Goal: Task Accomplishment & Management: Complete application form

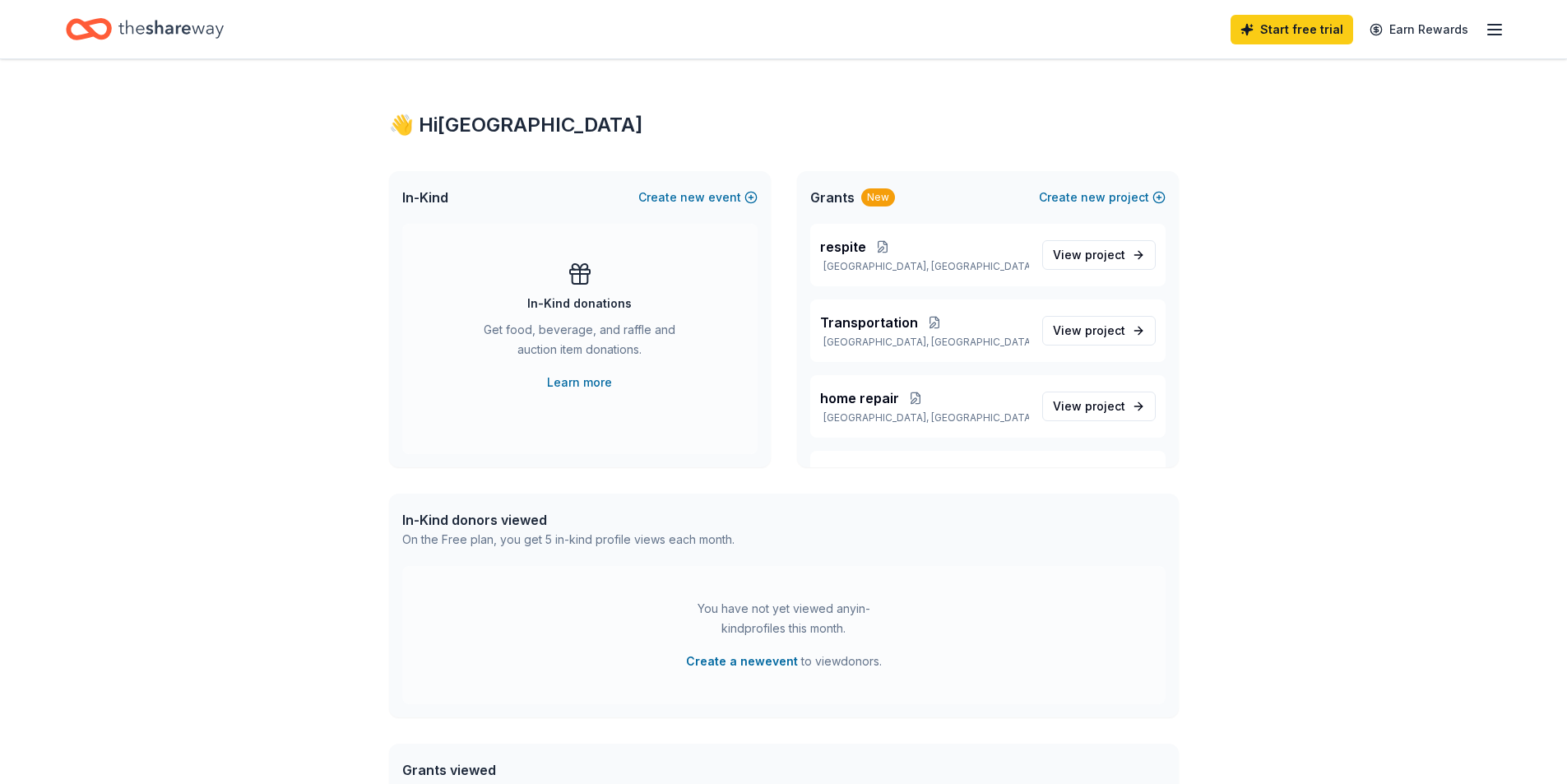
click at [424, 200] on span "In-Kind" at bounding box center [425, 197] width 46 height 20
click at [684, 204] on span "new" at bounding box center [692, 197] width 24 height 20
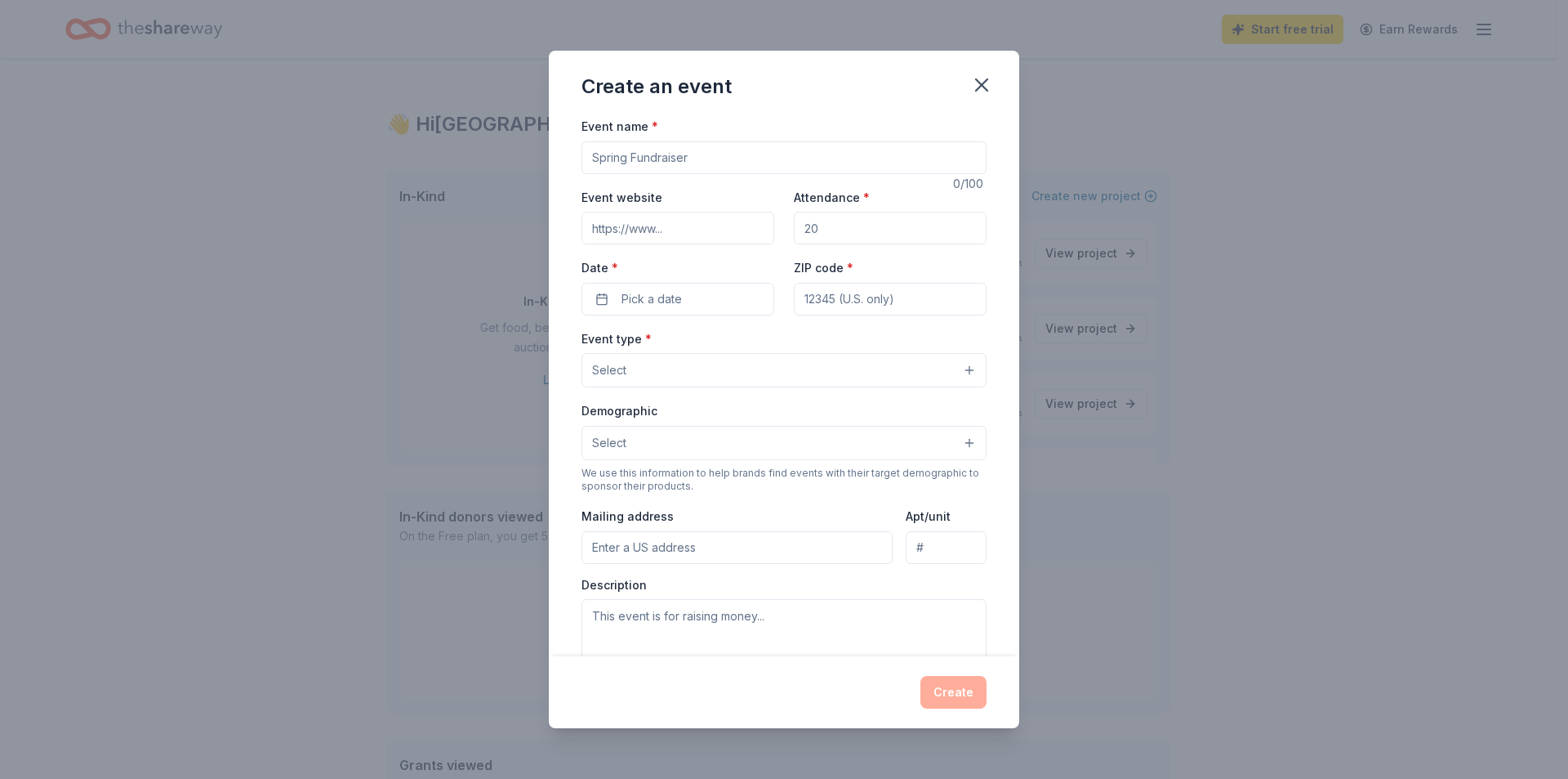
click at [649, 152] on input "Event name *" at bounding box center [784, 158] width 405 height 33
type input "25th Anniversary"
click at [657, 233] on input "Event website" at bounding box center [678, 228] width 193 height 33
type input "www.hhovv.org"
click at [855, 231] on input "Attendance *" at bounding box center [890, 228] width 193 height 33
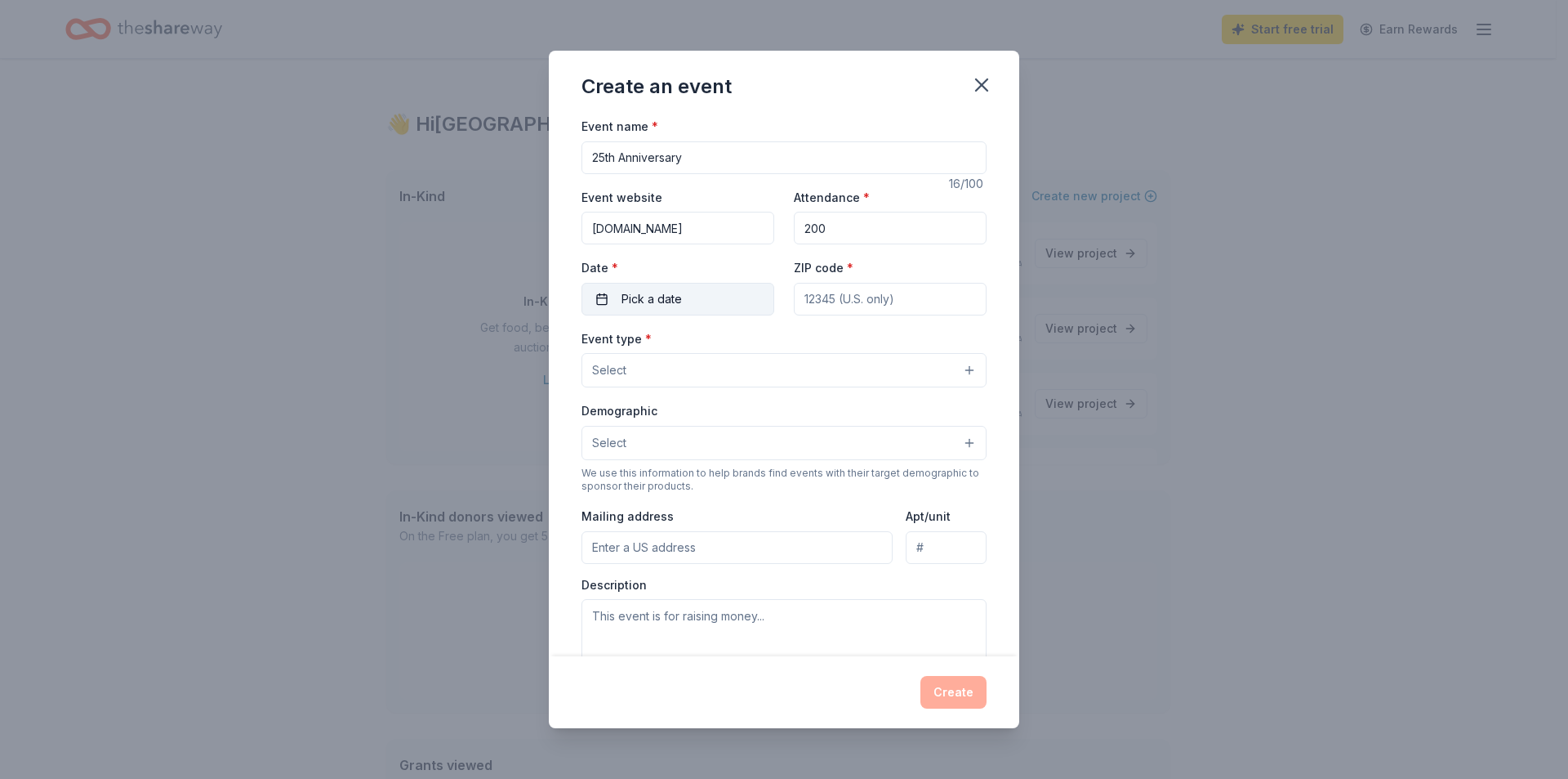
type input "200"
click at [644, 294] on span "Pick a date" at bounding box center [652, 299] width 60 height 19
click at [763, 341] on button "Go to next month" at bounding box center [763, 342] width 23 height 23
click at [729, 509] on button "24" at bounding box center [733, 511] width 29 height 29
click at [818, 292] on input "ZIP code *" at bounding box center [890, 299] width 193 height 33
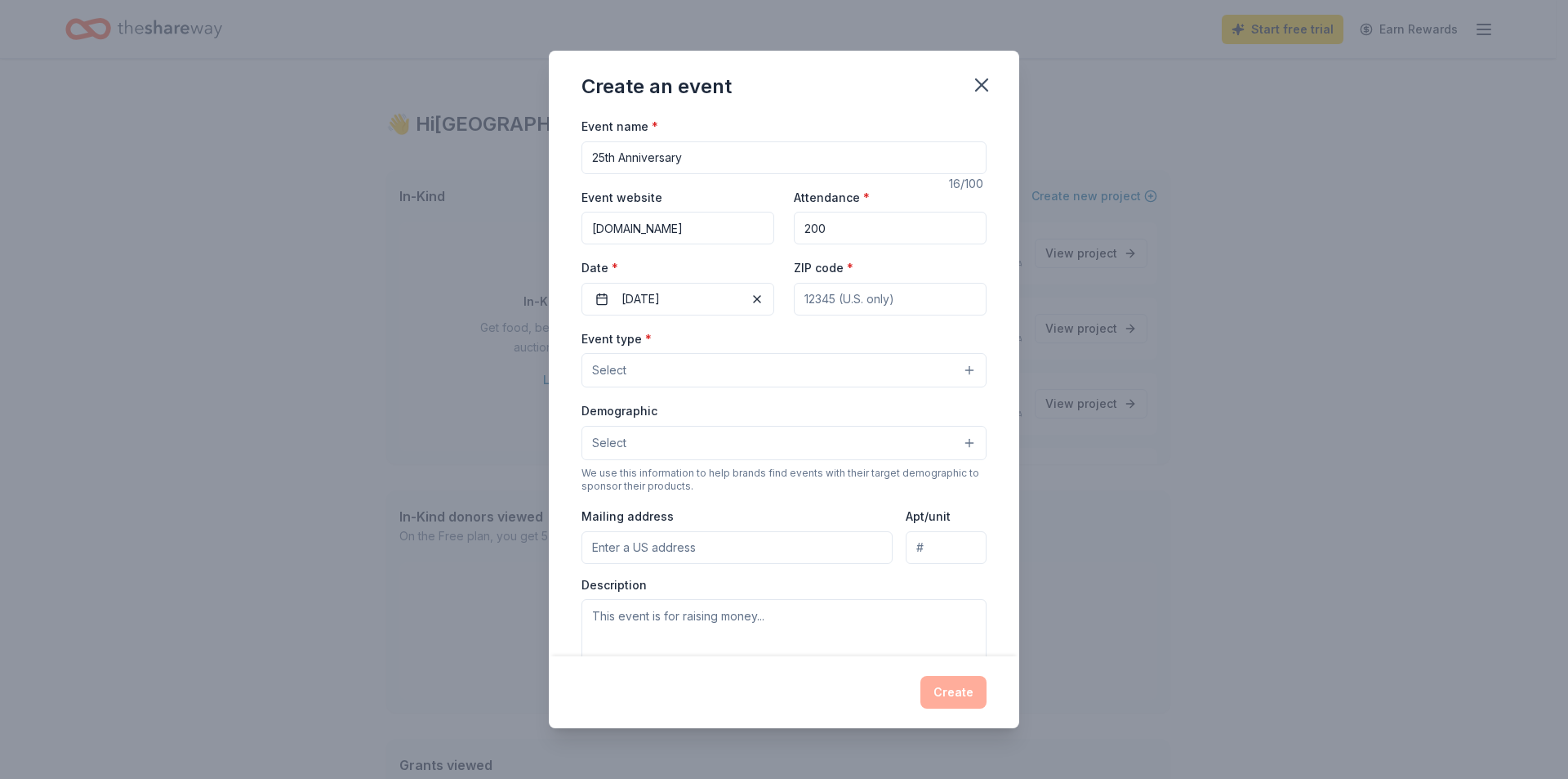
type input "89032"
type input "3640 N 5th St."
type input "#130"
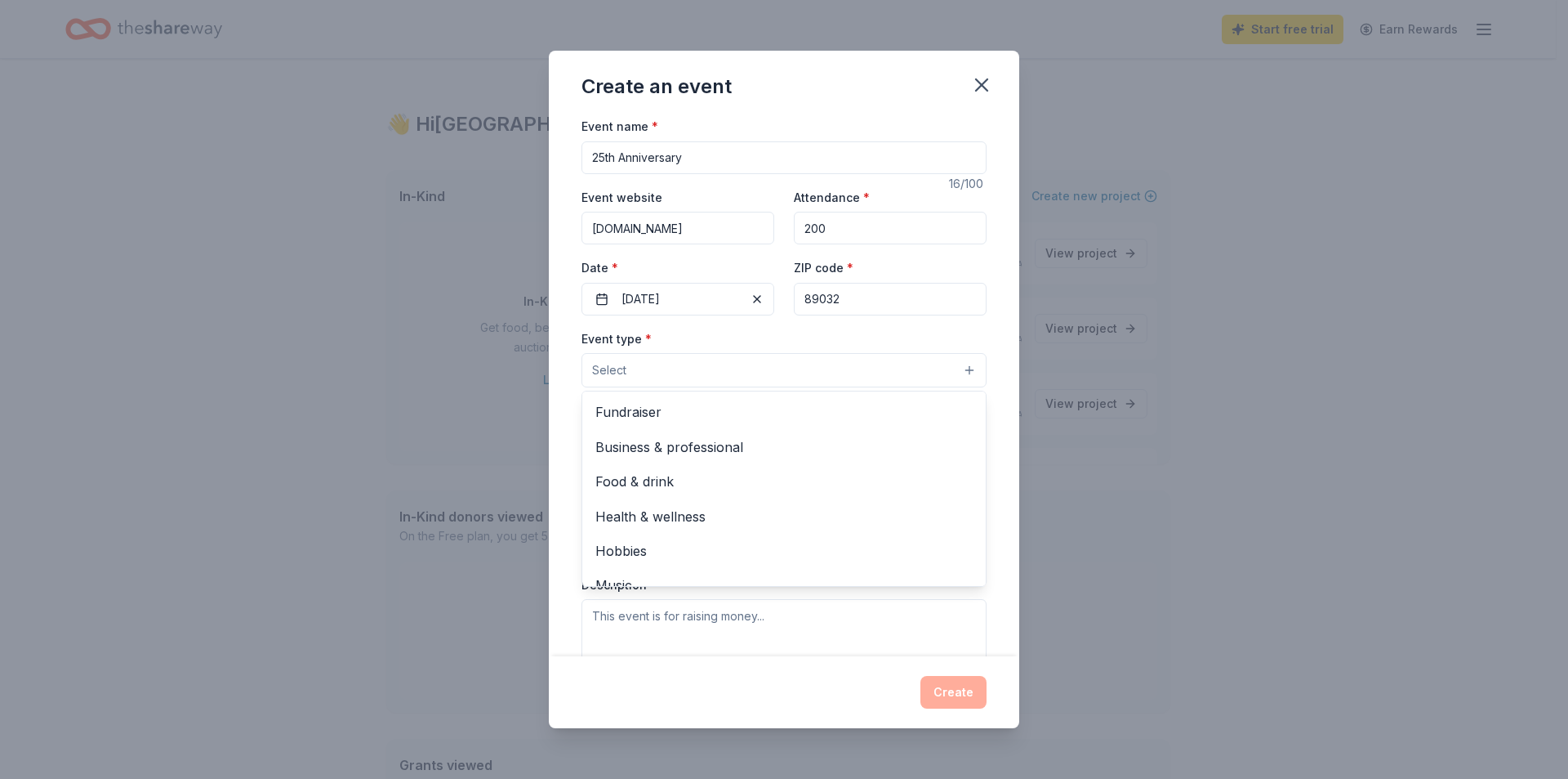
click at [720, 375] on button "Select" at bounding box center [784, 370] width 405 height 34
click at [725, 411] on span "Fundraiser" at bounding box center [784, 411] width 377 height 21
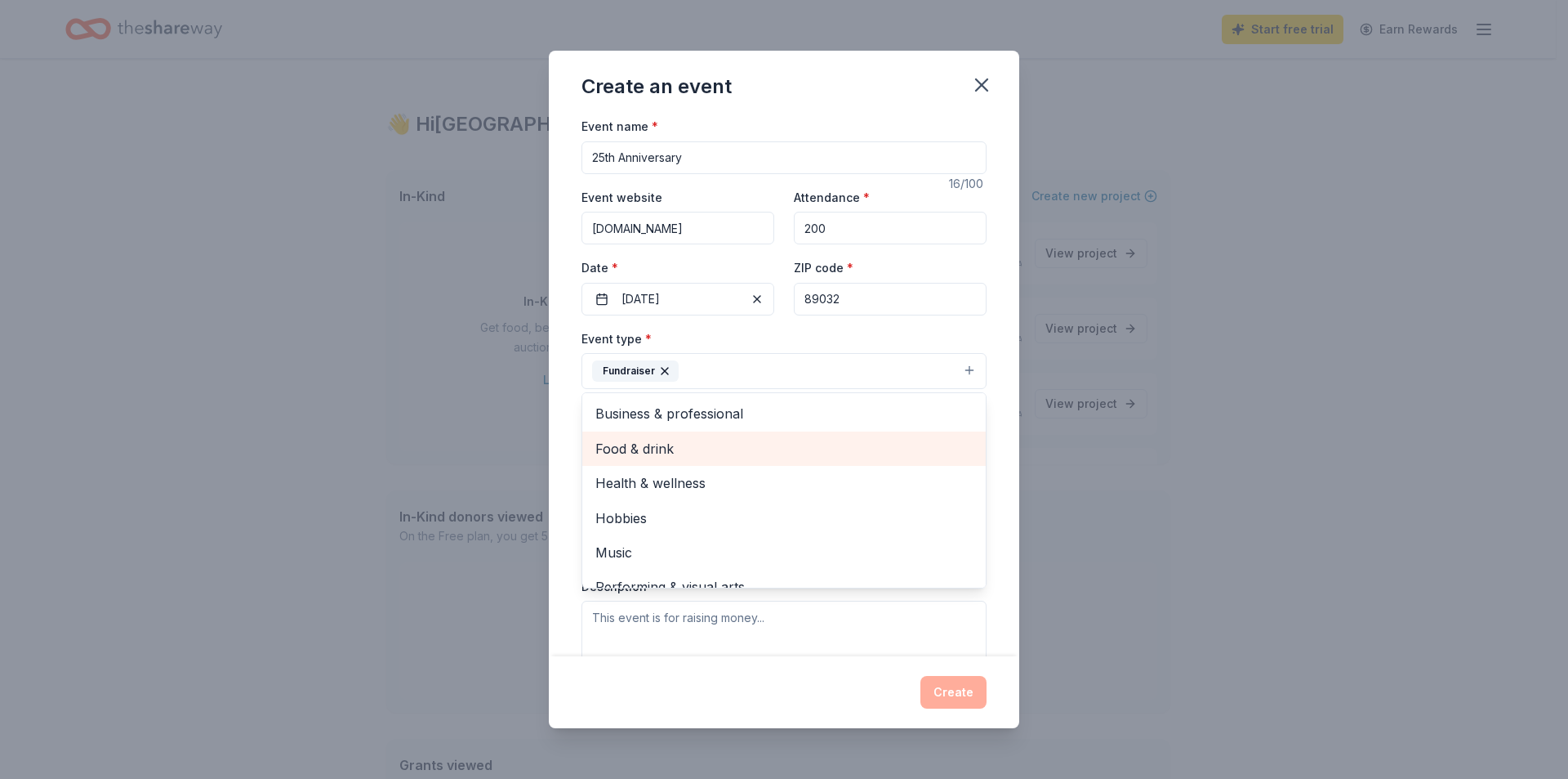
click at [684, 447] on span "Food & drink" at bounding box center [784, 448] width 377 height 21
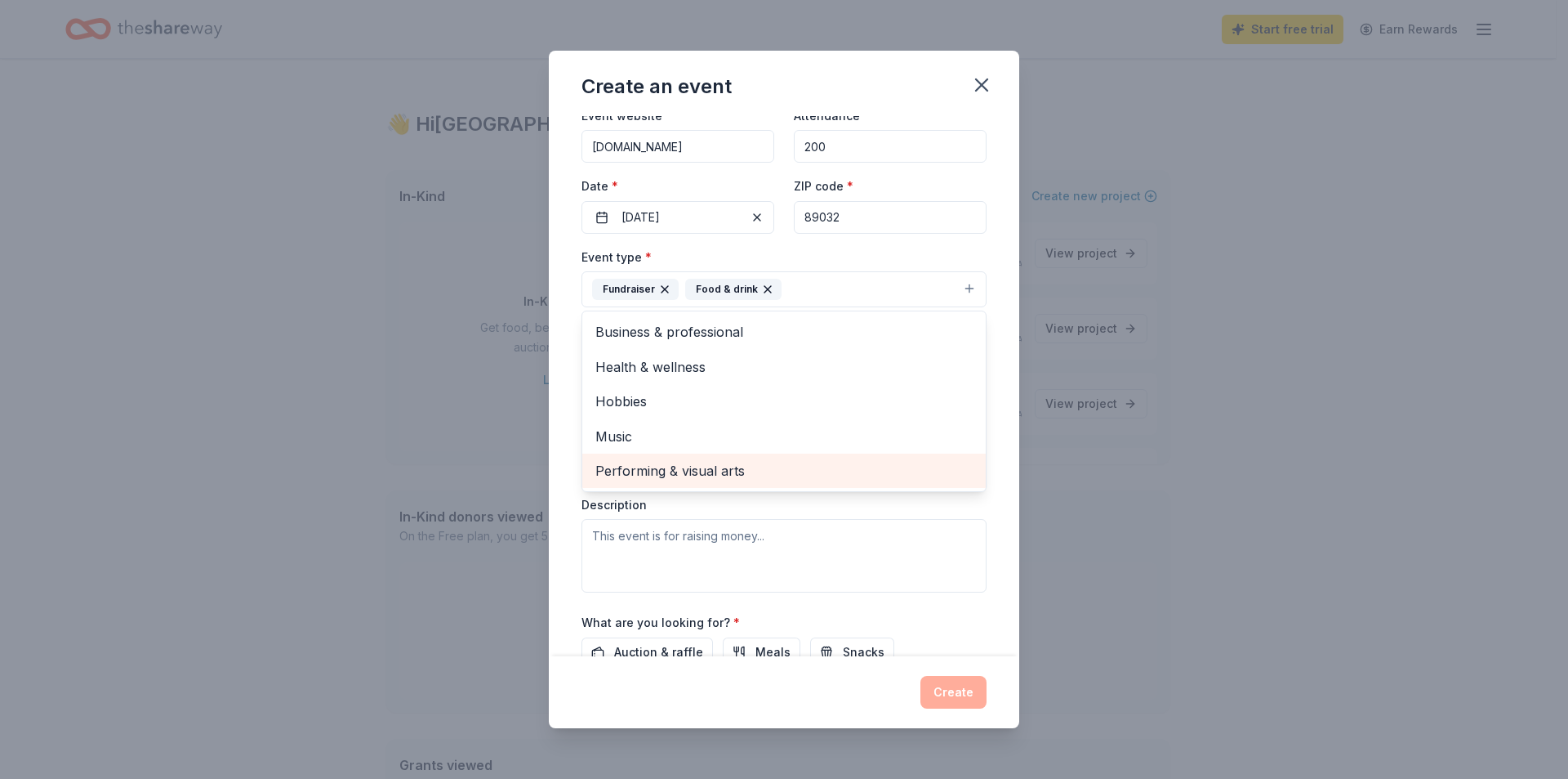
scroll to position [163, 0]
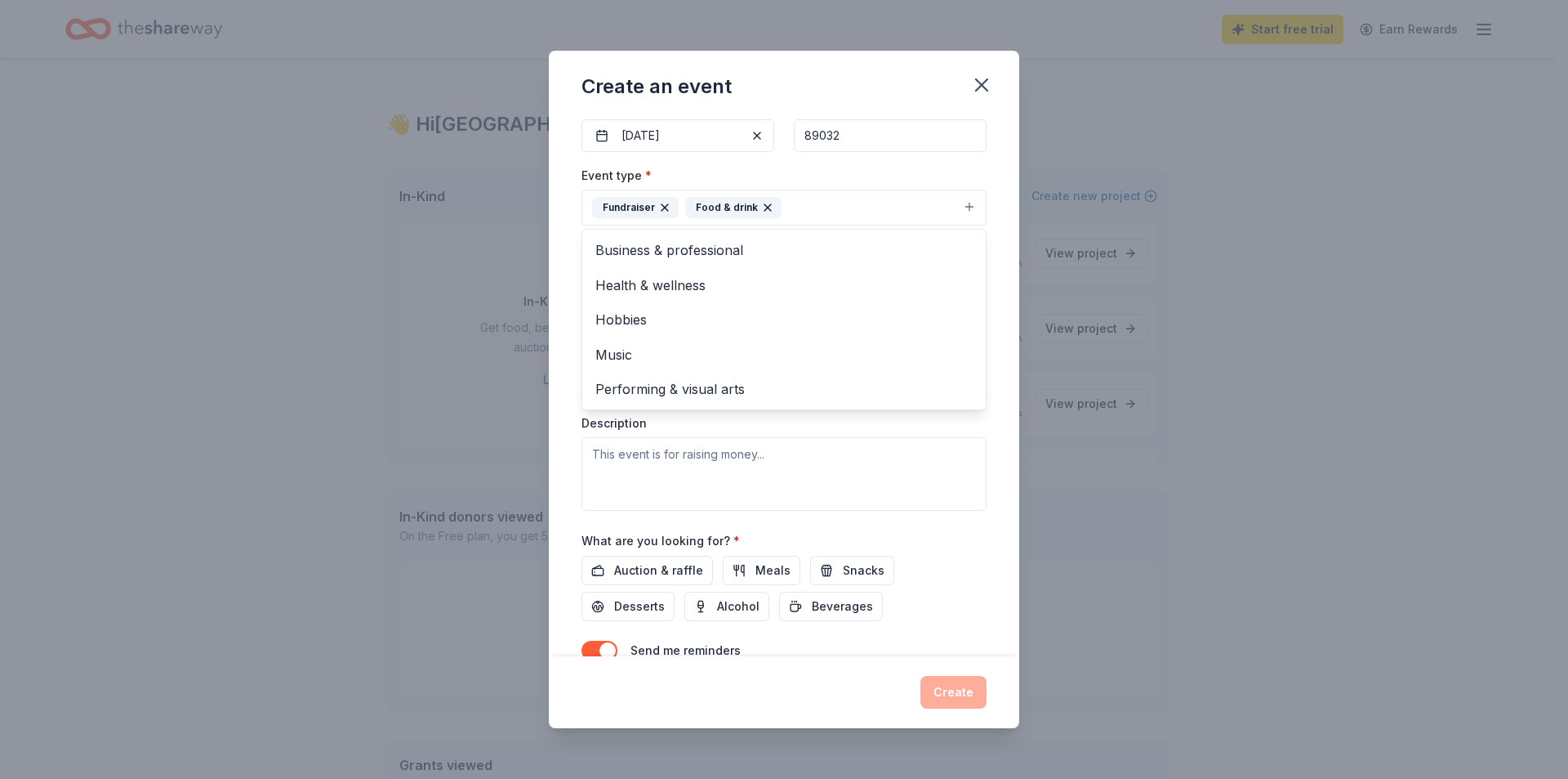
click at [574, 425] on div "Event name * 25th Anniversary 16 /100 Event website www.hhovv.org Attendance * …" at bounding box center [784, 386] width 470 height 540
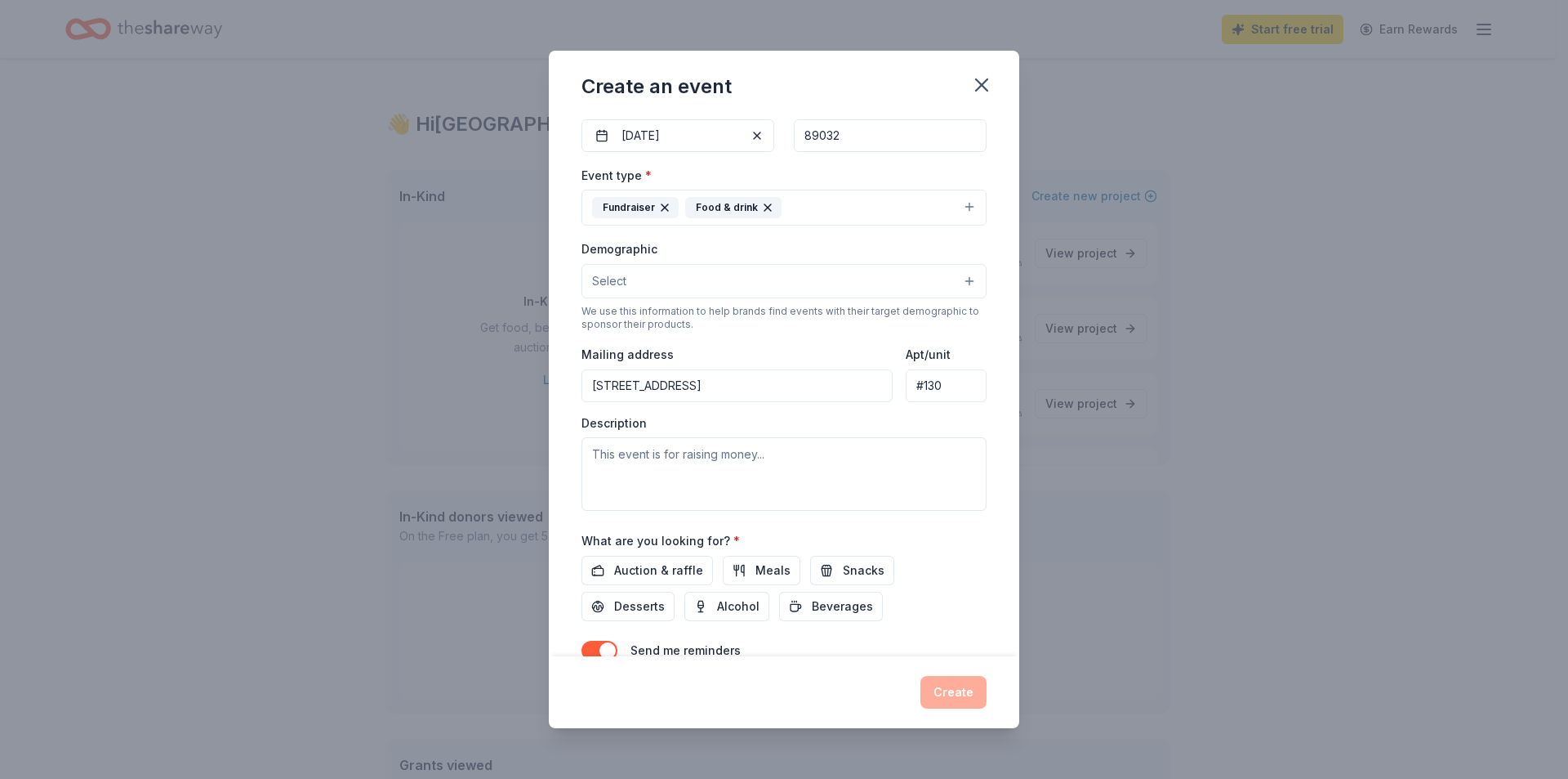
click at [651, 289] on button "Select" at bounding box center [784, 280] width 405 height 34
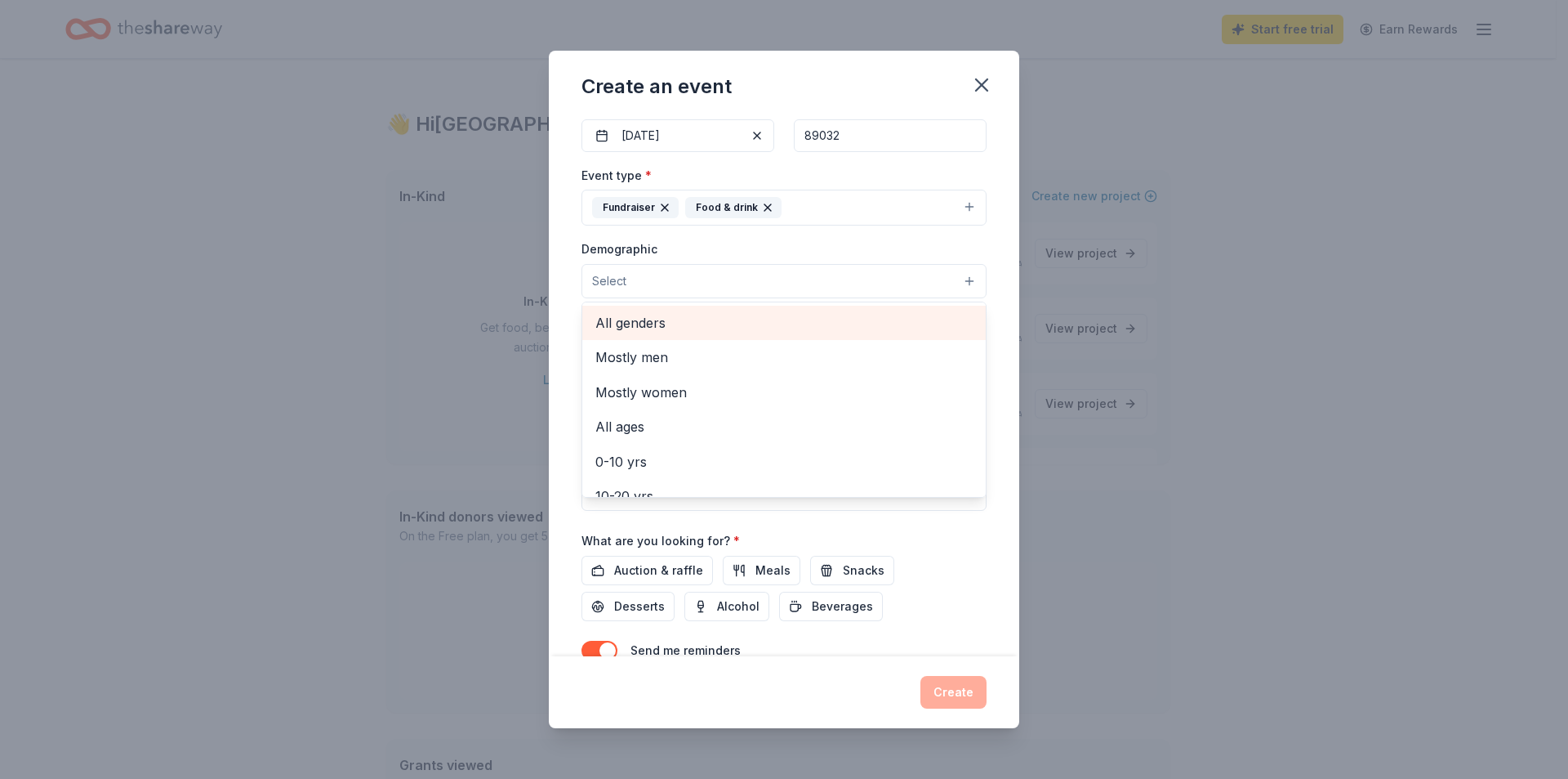
click at [653, 323] on span "All genders" at bounding box center [784, 323] width 377 height 21
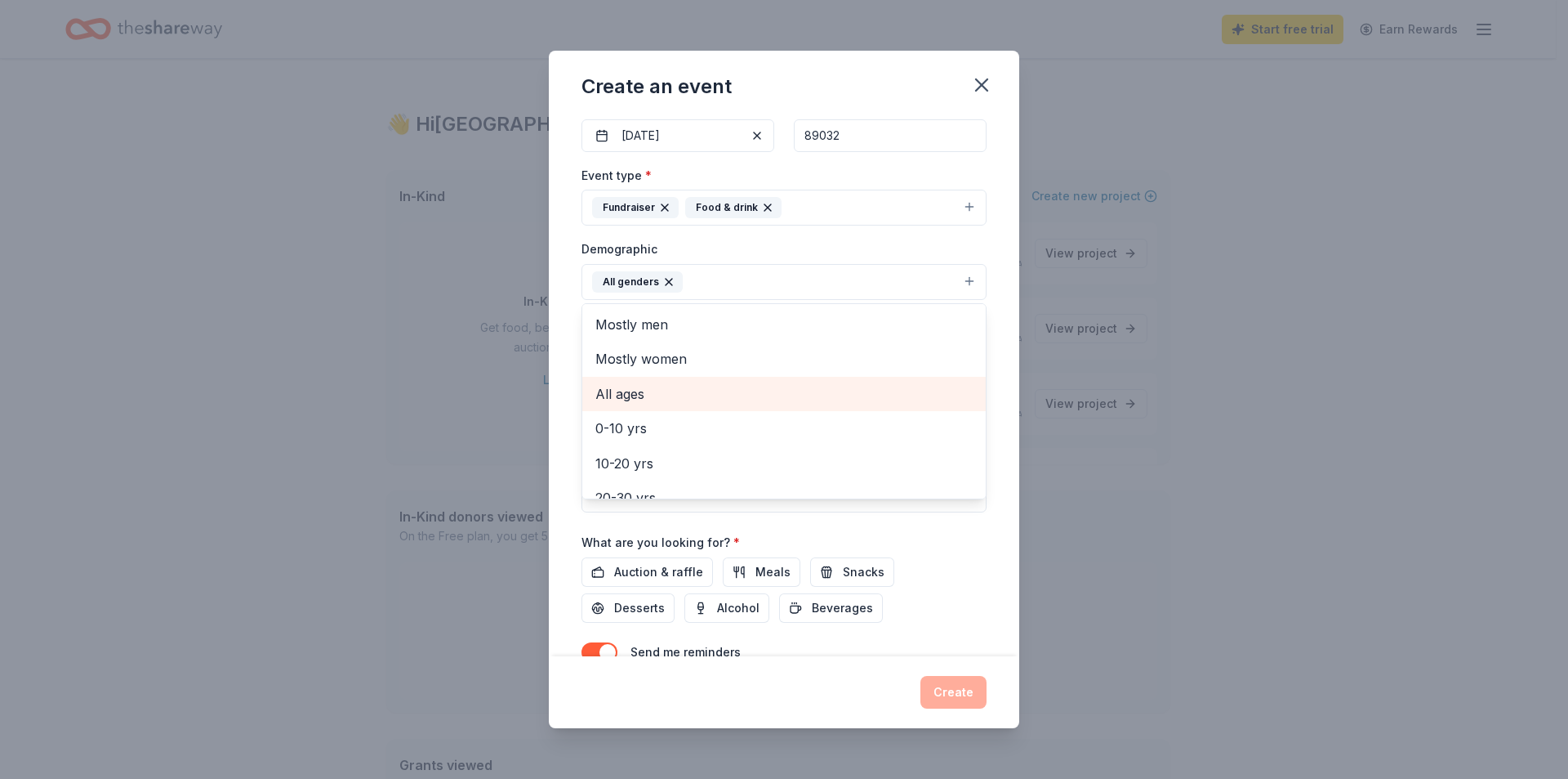
click at [629, 394] on span "All ages" at bounding box center [784, 394] width 377 height 21
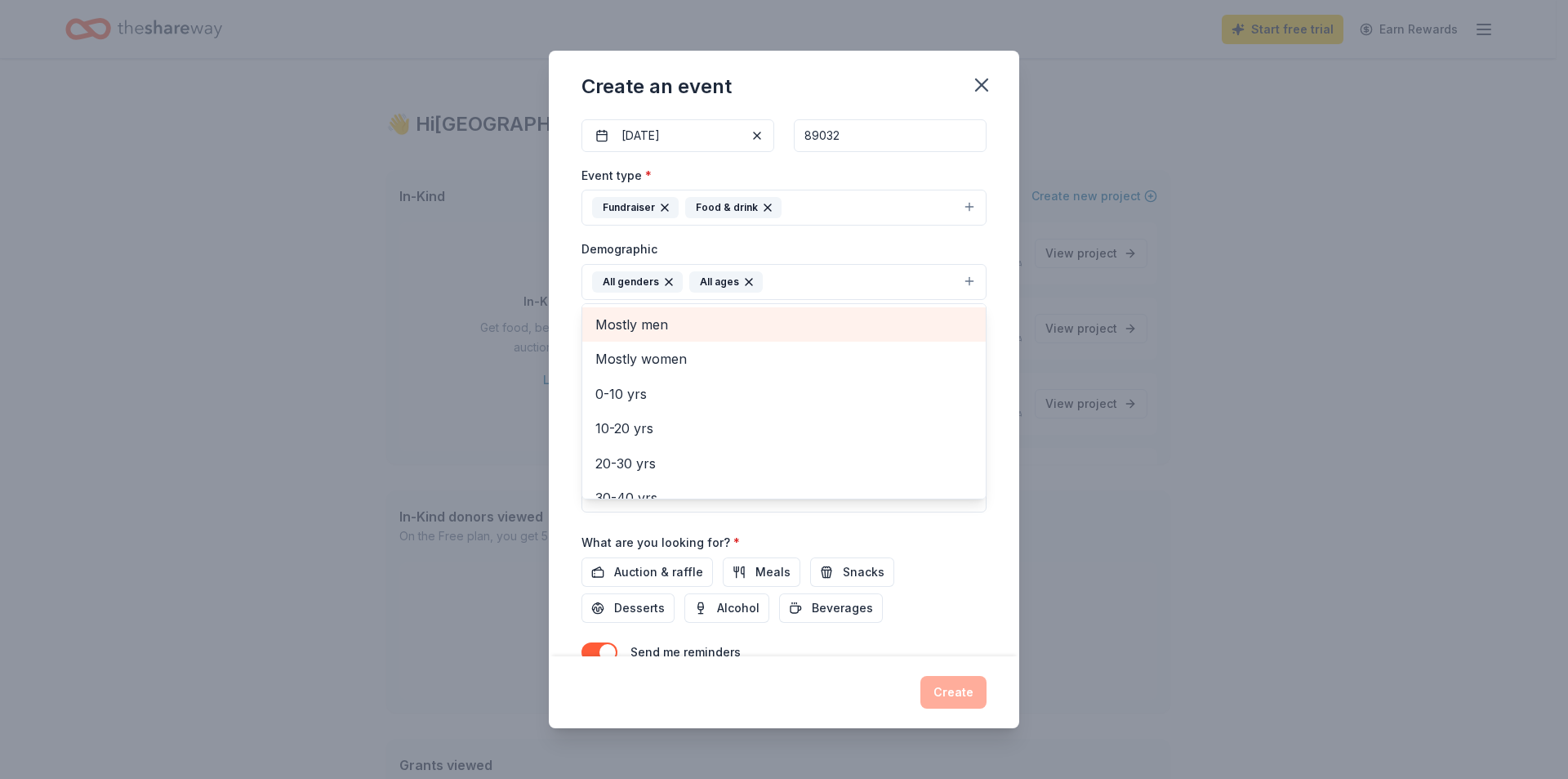
click at [583, 320] on div "Mostly men" at bounding box center [784, 324] width 403 height 34
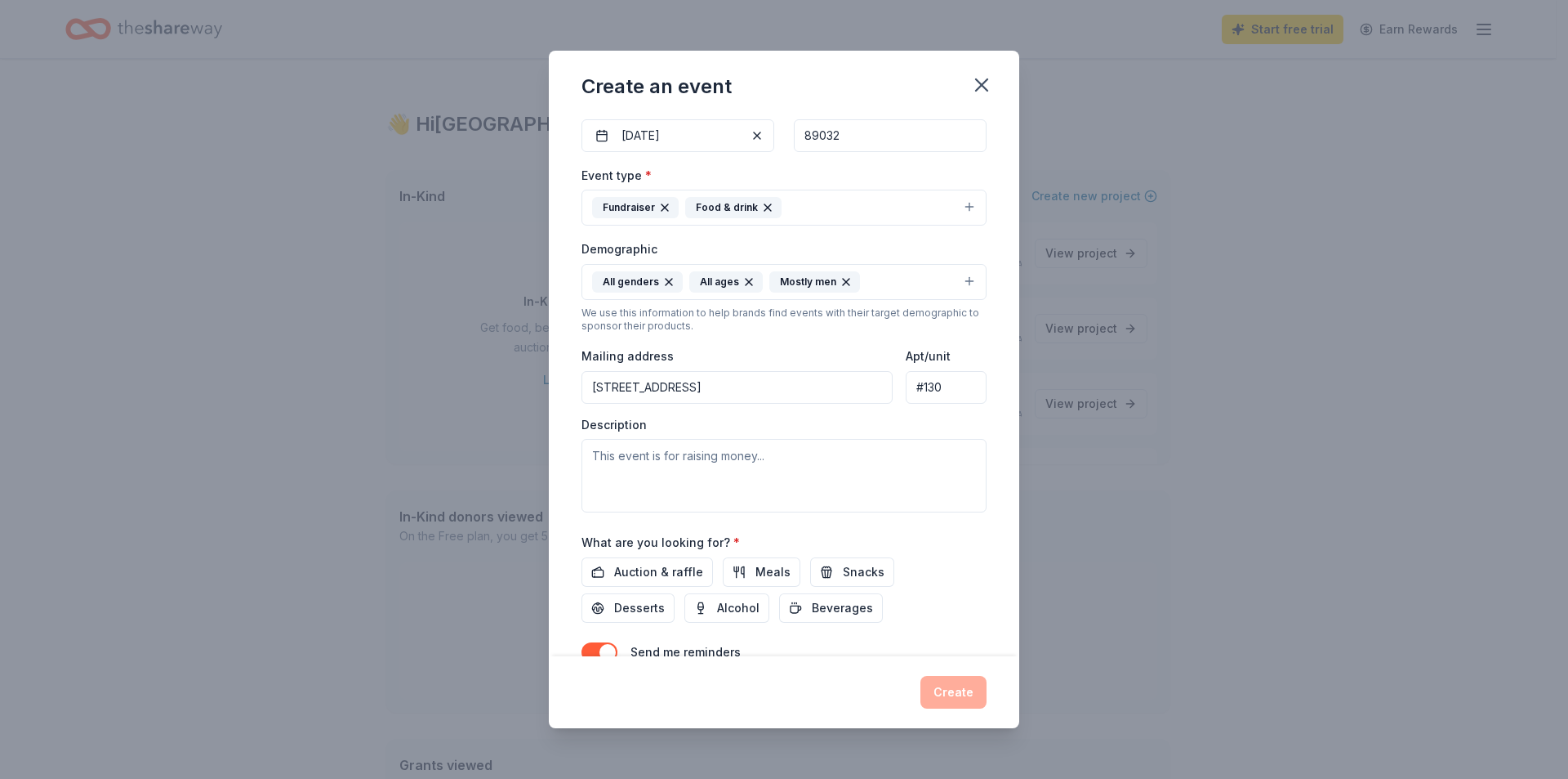
click at [841, 280] on icon "button" at bounding box center [846, 281] width 13 height 13
click at [652, 472] on textarea at bounding box center [784, 475] width 405 height 74
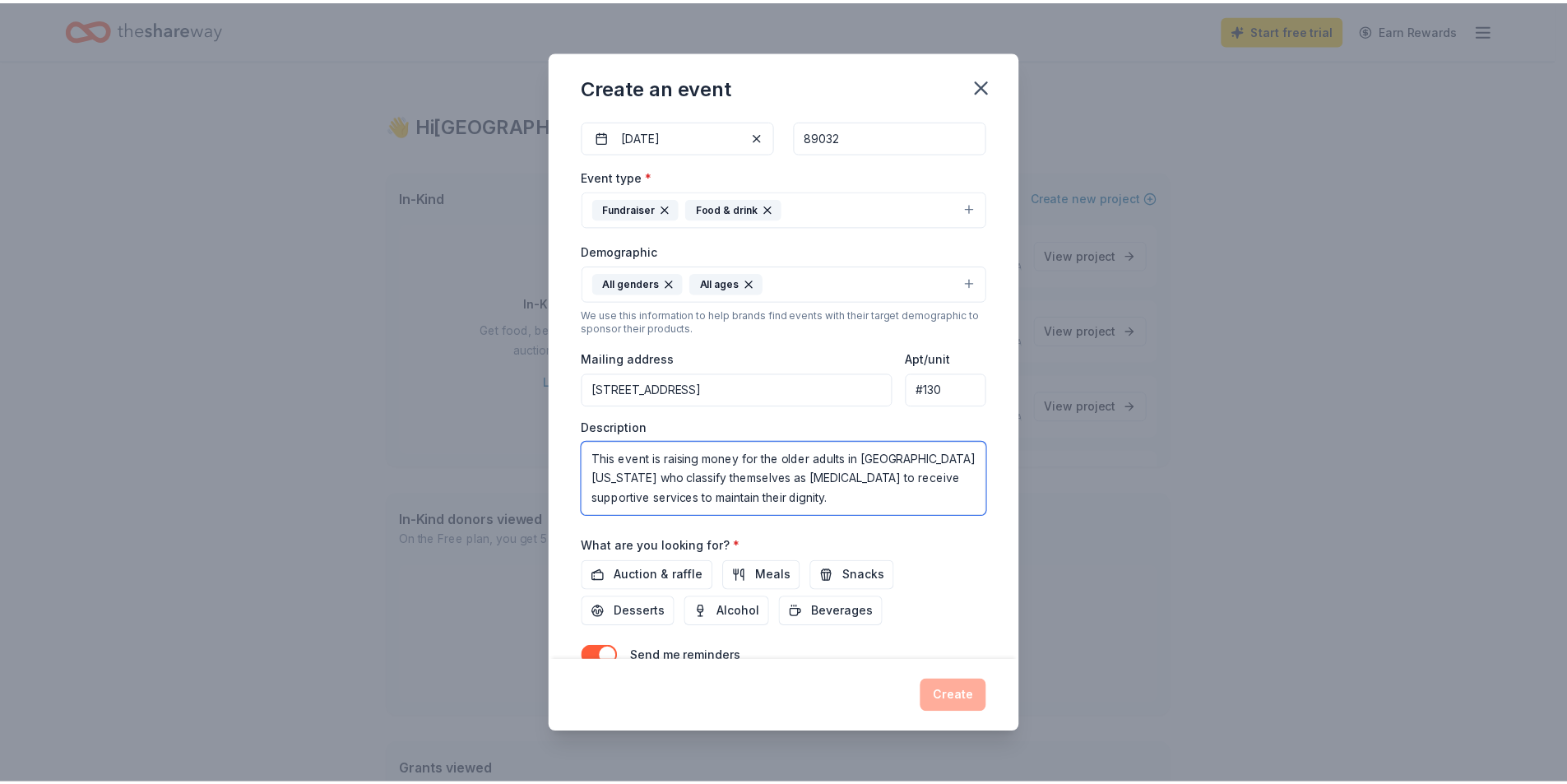
scroll to position [246, 0]
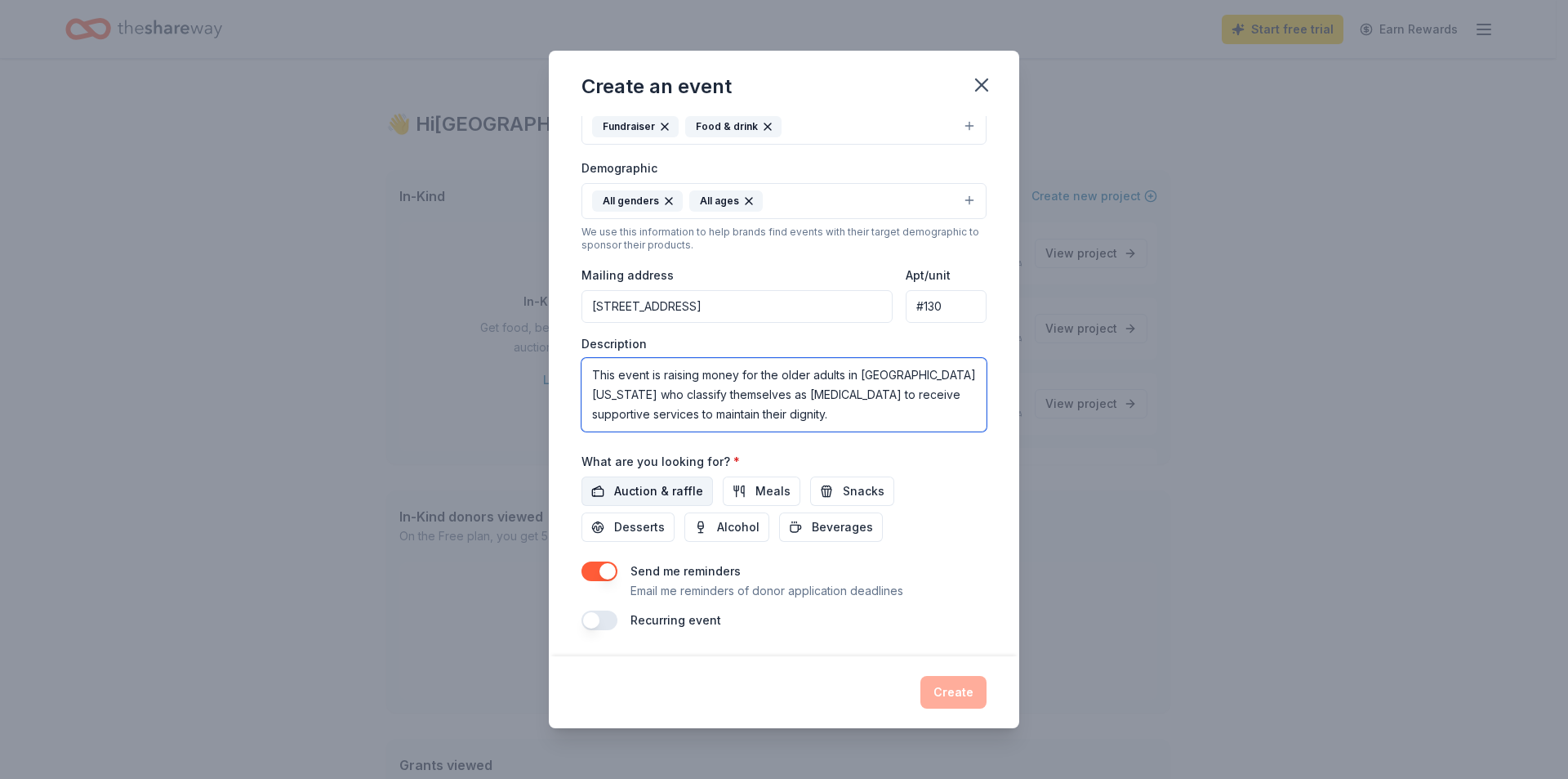
type textarea "This event is raising money for the older adults in Southern Nevada who classif…"
click at [670, 492] on span "Auction & raffle" at bounding box center [658, 491] width 89 height 19
click at [739, 486] on button "Meals" at bounding box center [761, 491] width 78 height 29
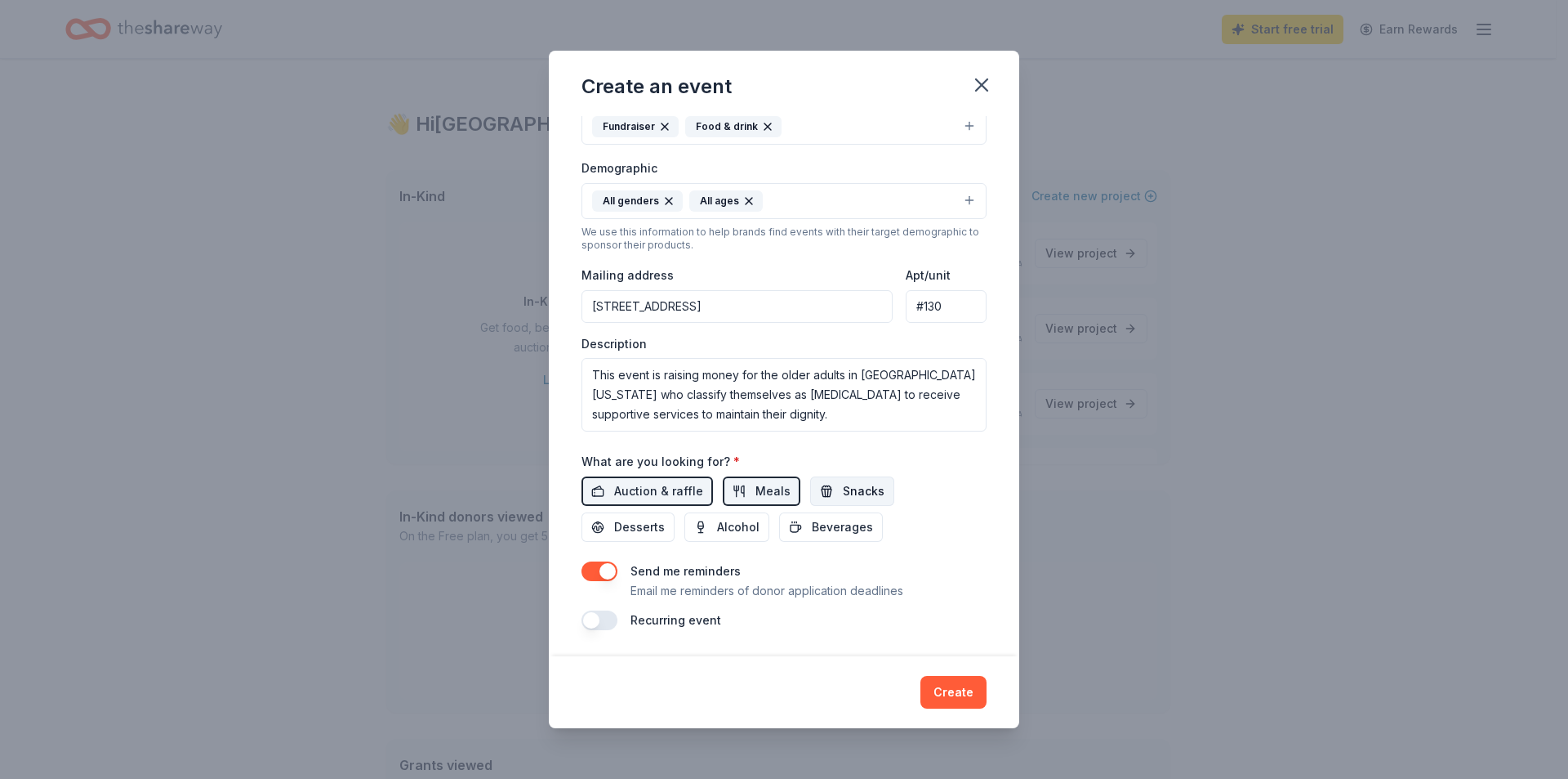
click at [843, 481] on span "Snacks" at bounding box center [863, 491] width 42 height 19
click at [617, 531] on span "Desserts" at bounding box center [639, 527] width 50 height 19
click at [709, 525] on button "Alcohol" at bounding box center [727, 527] width 85 height 29
click at [846, 509] on div "Auction & raffle Meals Snacks Desserts Alcohol Beverages" at bounding box center [784, 508] width 405 height 65
click at [840, 523] on span "Beverages" at bounding box center [842, 527] width 61 height 19
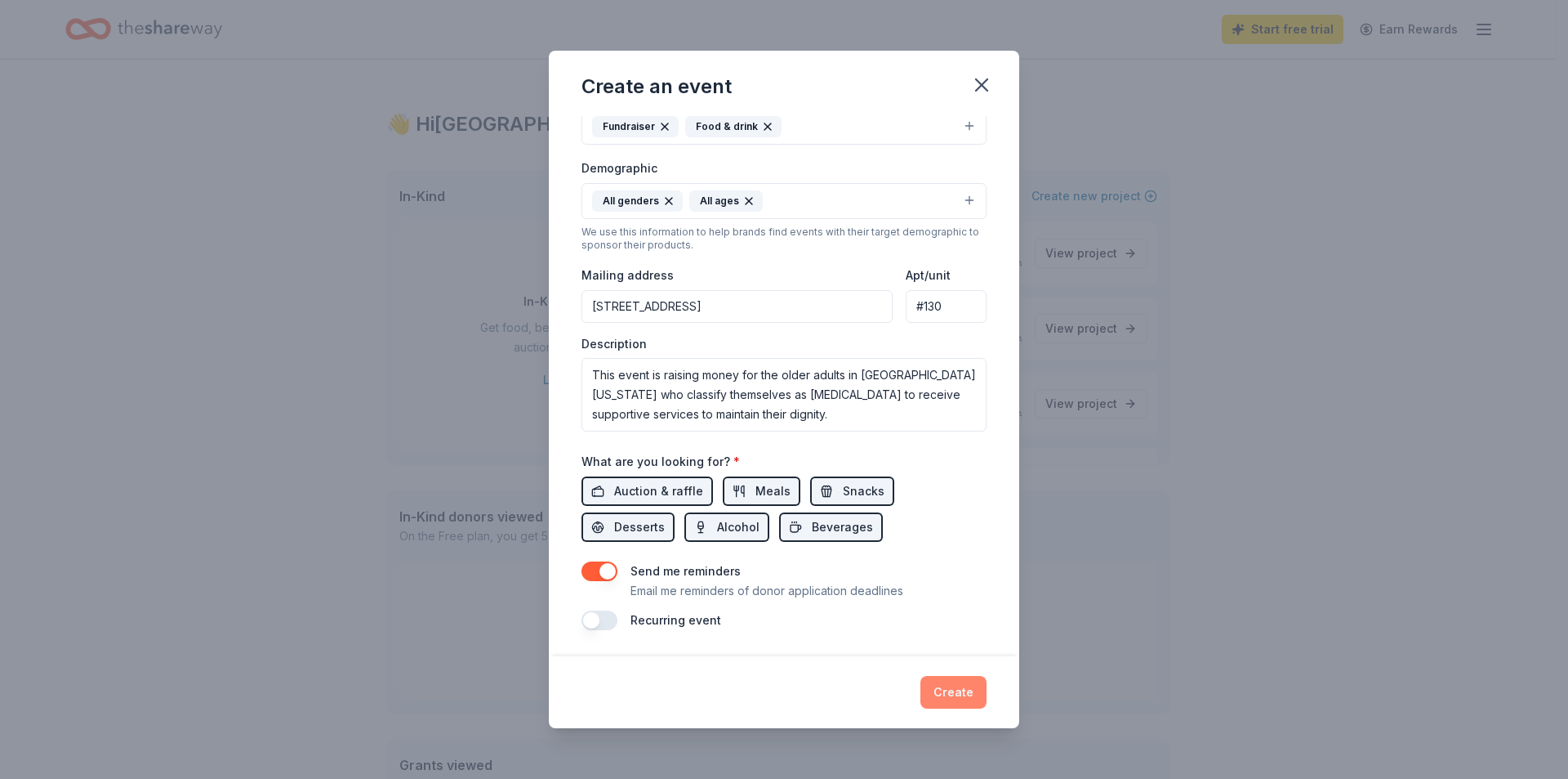
click at [965, 699] on button "Create" at bounding box center [953, 692] width 66 height 33
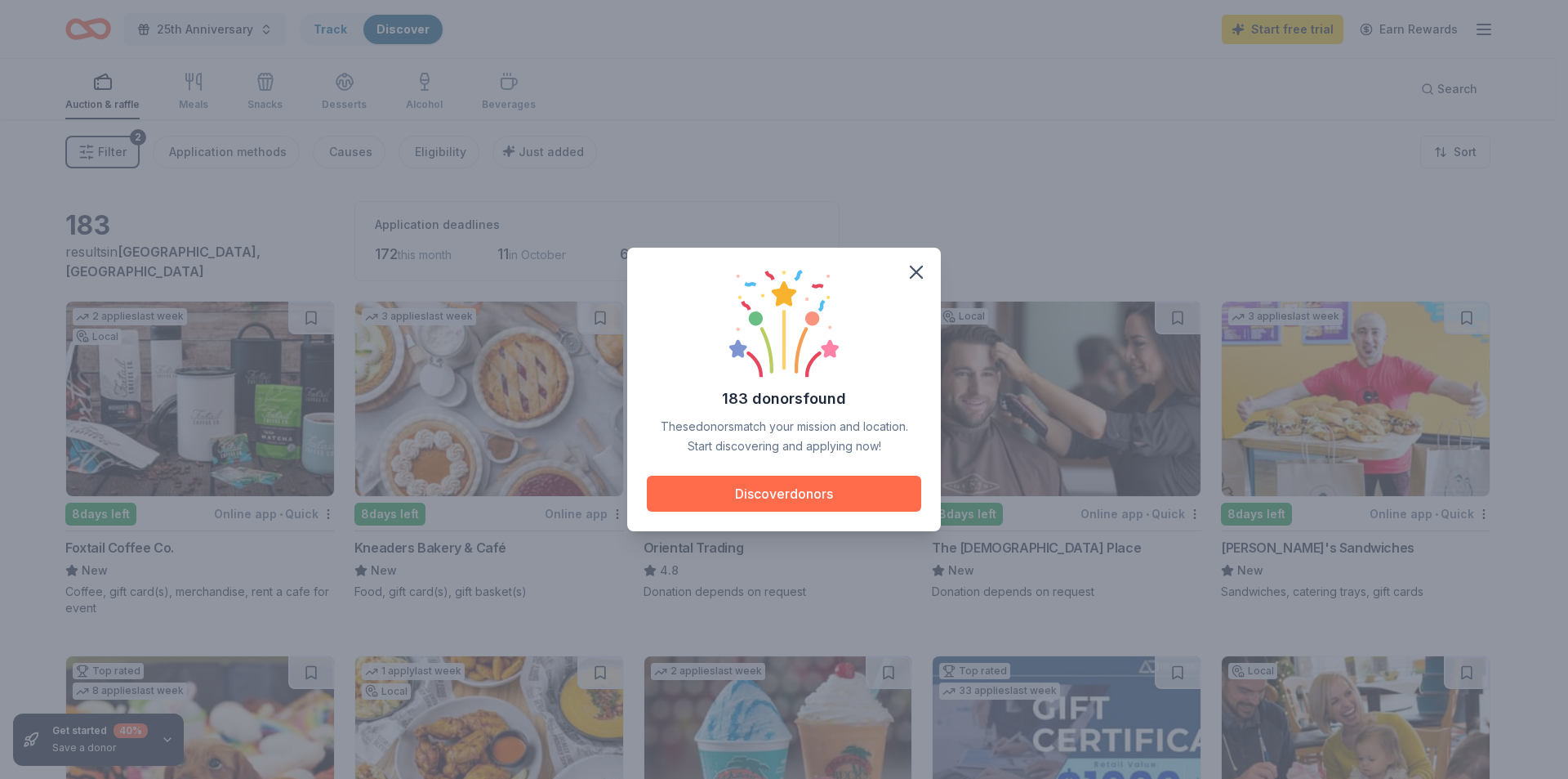
click at [840, 503] on button "Discover donors" at bounding box center [784, 493] width 274 height 36
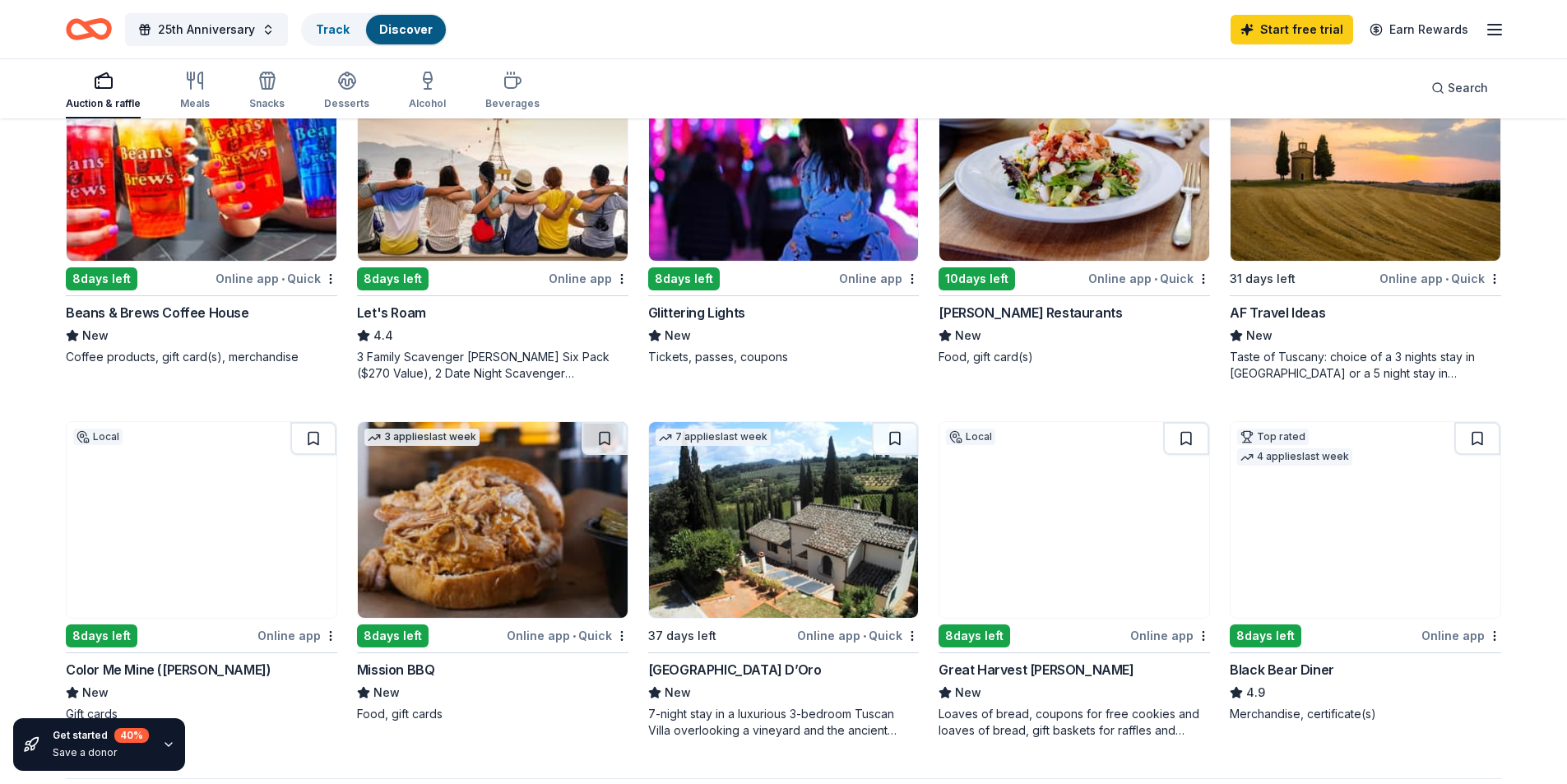
scroll to position [948, 0]
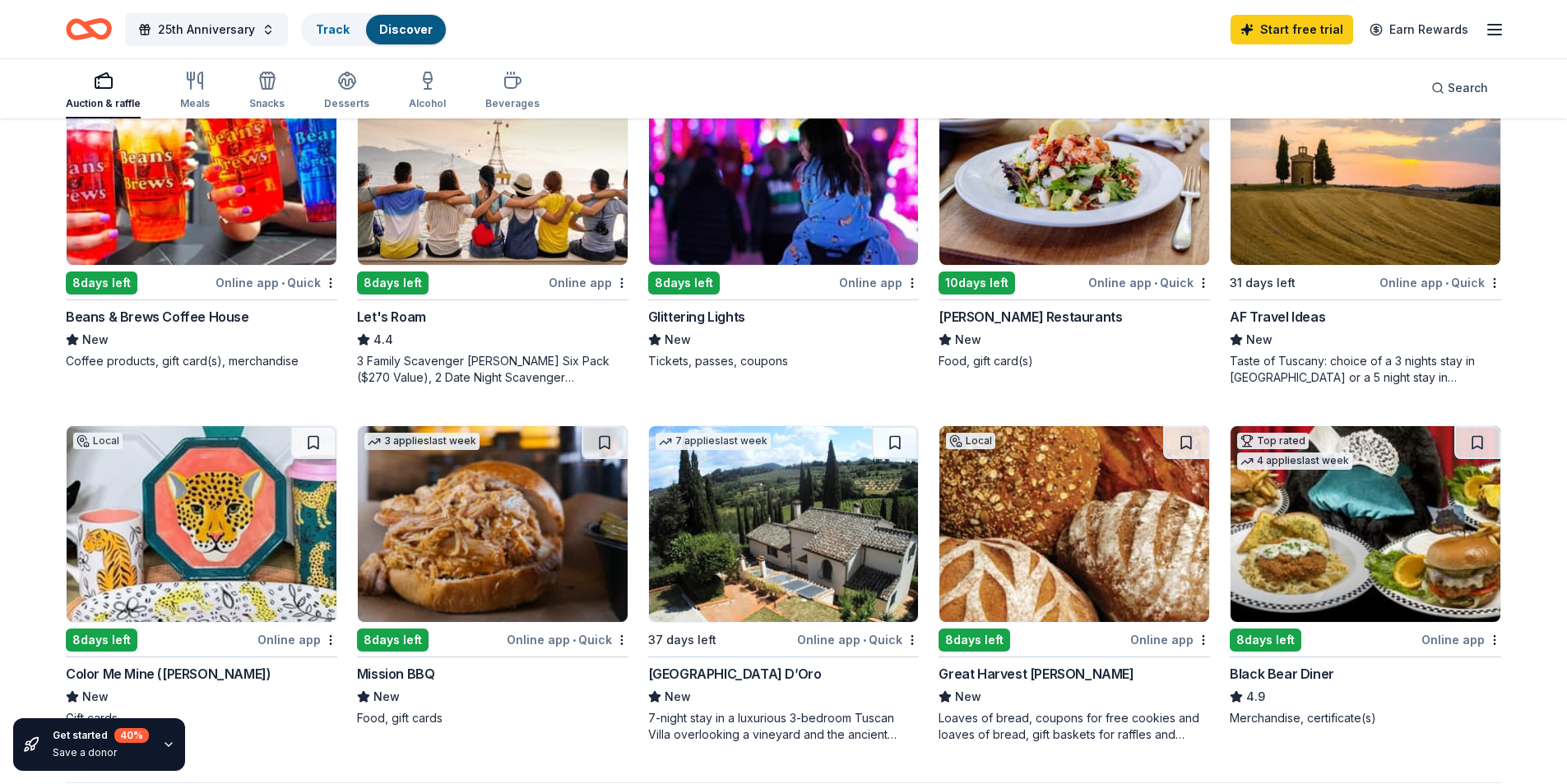
click at [162, 510] on img at bounding box center [201, 523] width 270 height 195
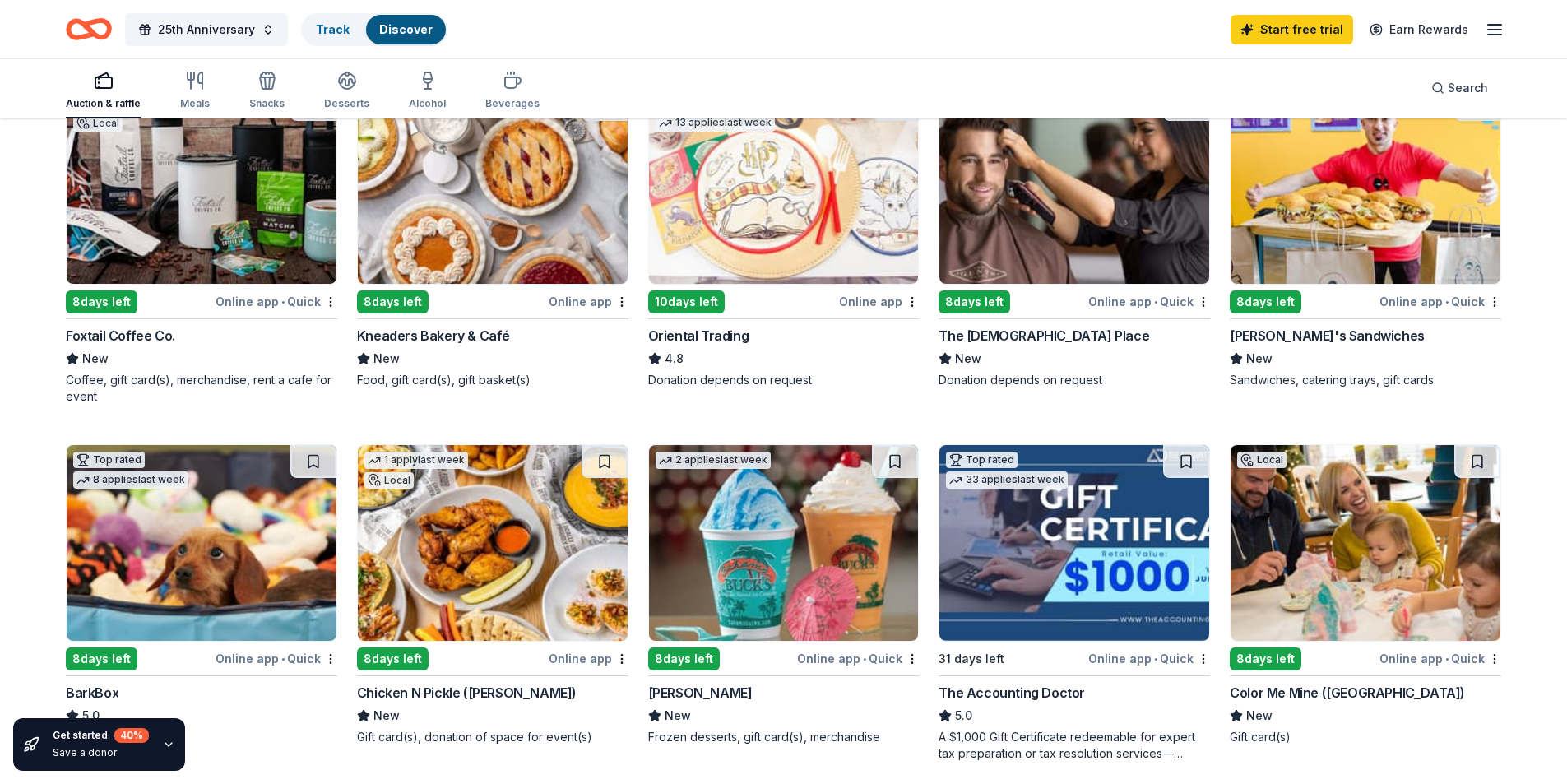
scroll to position [208, 0]
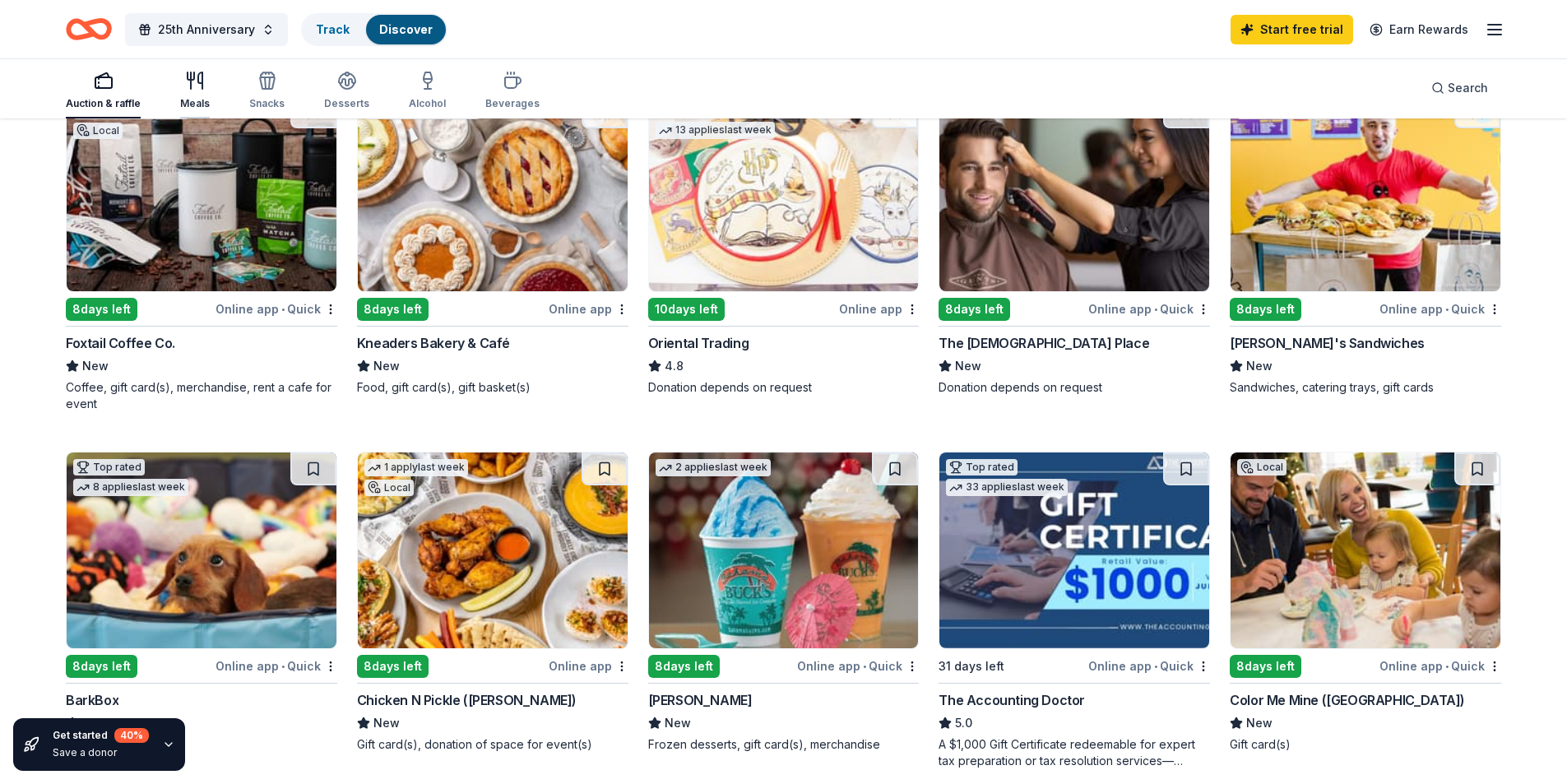
click at [199, 75] on icon "button" at bounding box center [194, 80] width 20 height 20
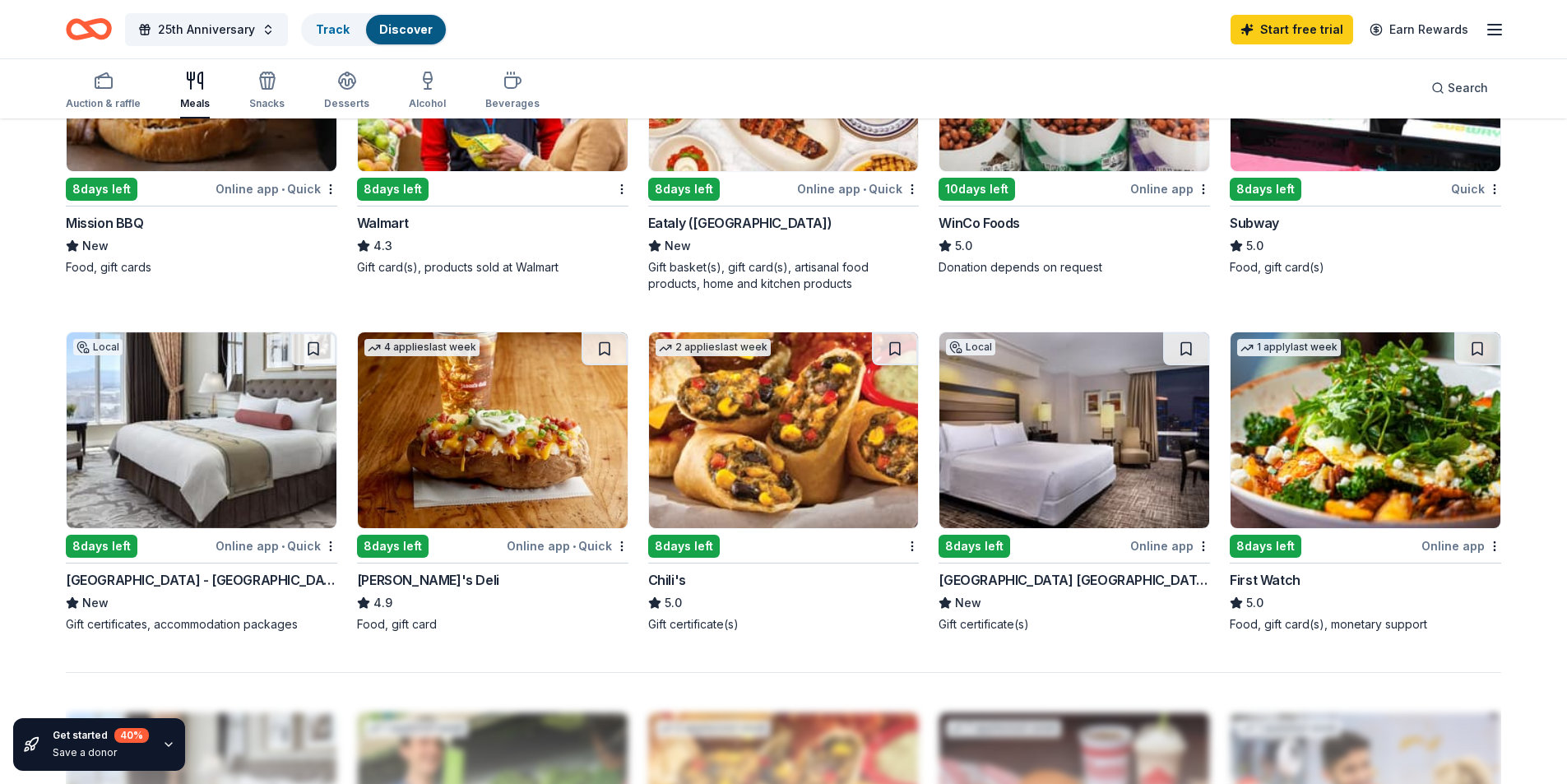
scroll to position [1069, 0]
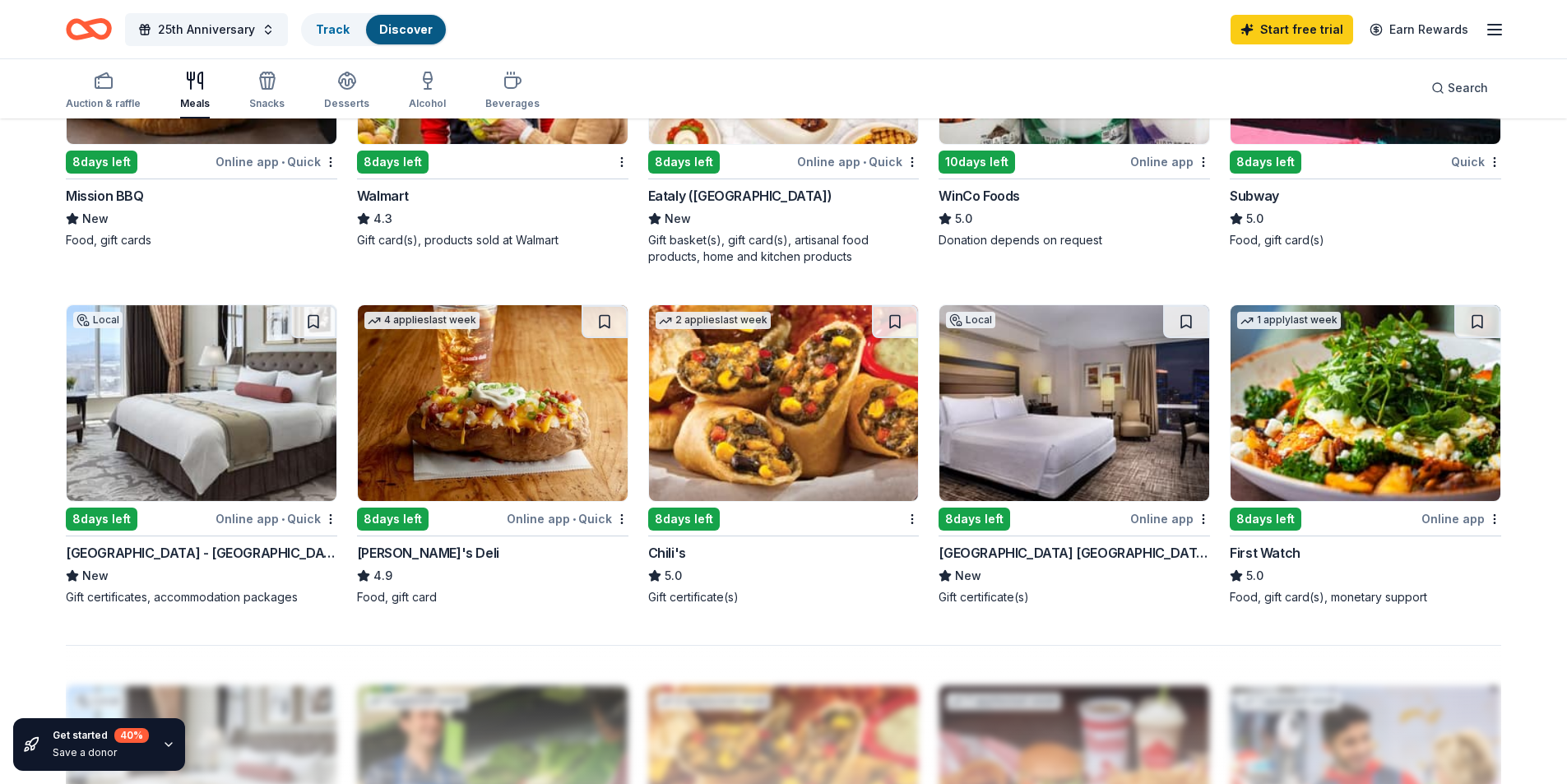
click at [169, 395] on img at bounding box center [201, 402] width 270 height 195
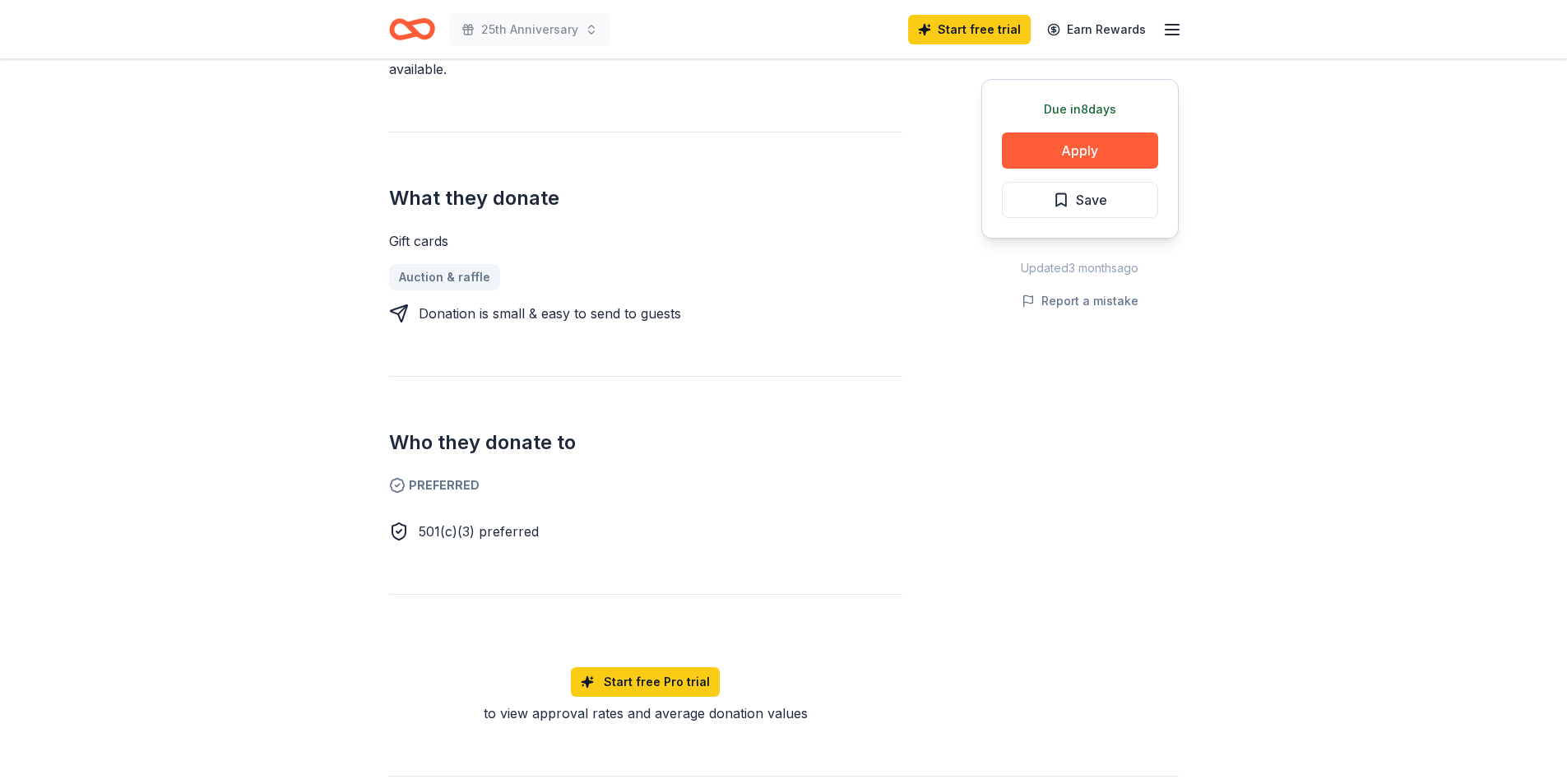
scroll to position [493, 0]
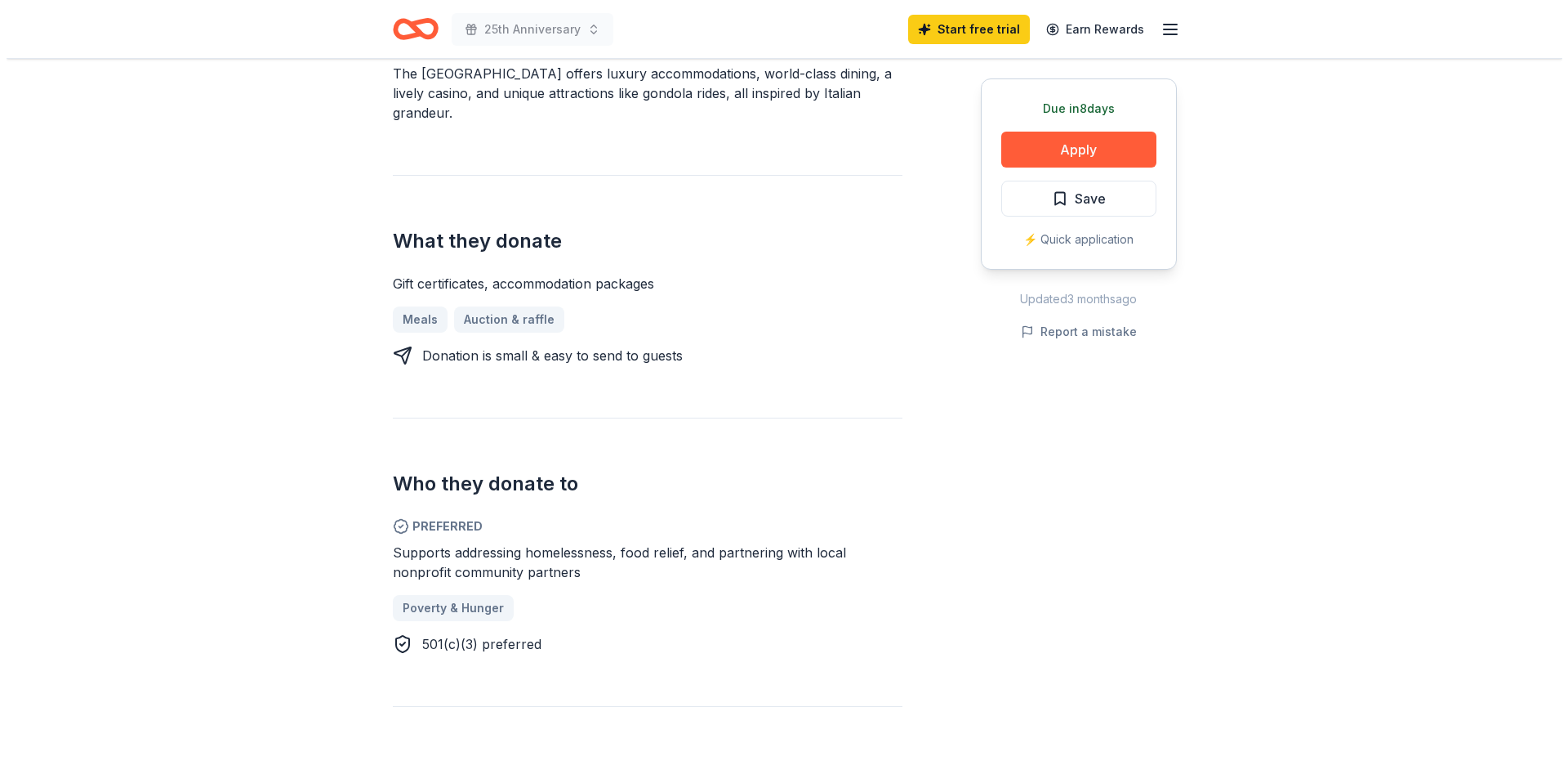
scroll to position [490, 0]
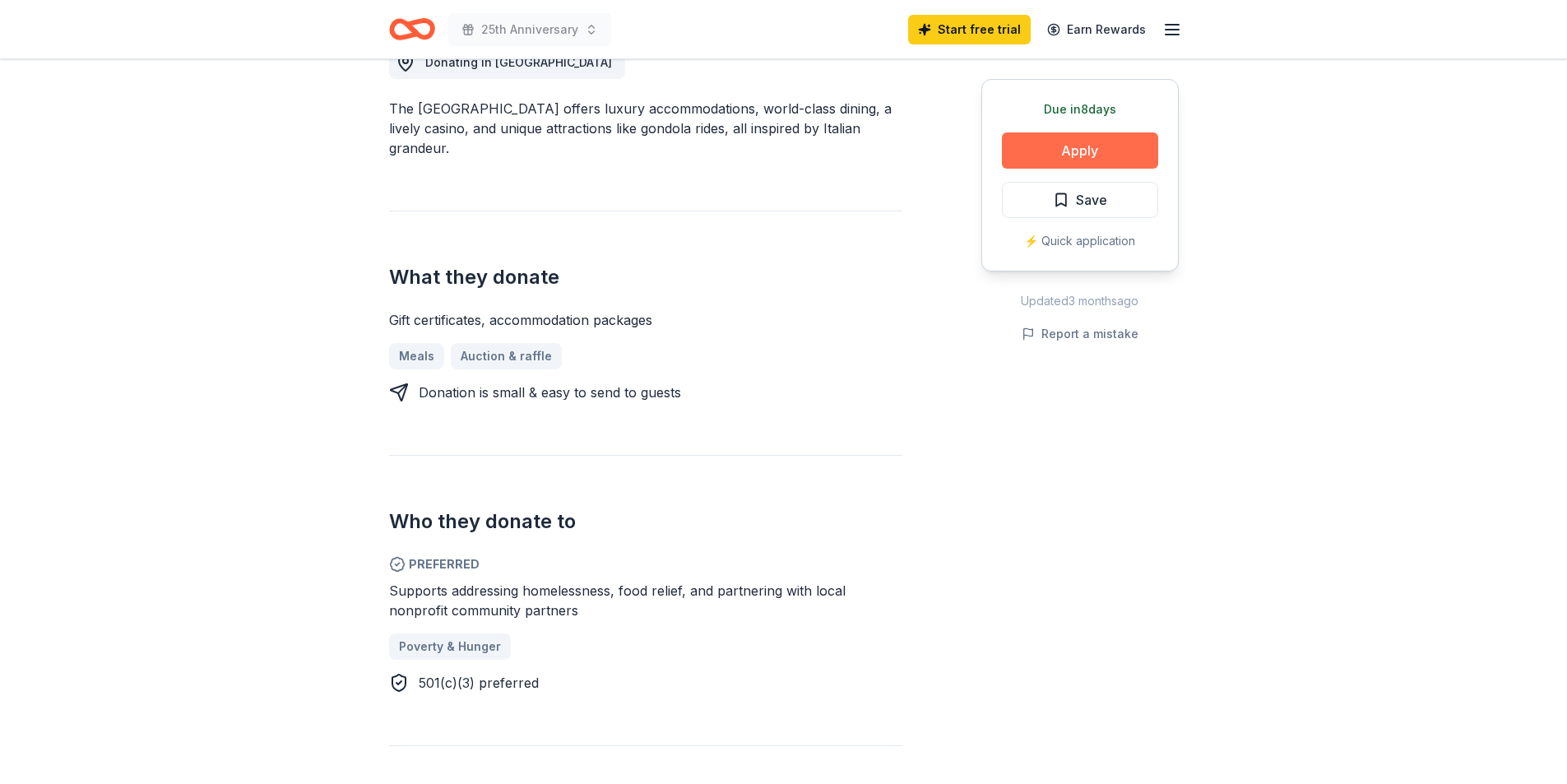
click at [1067, 144] on button "Apply" at bounding box center [1080, 150] width 156 height 36
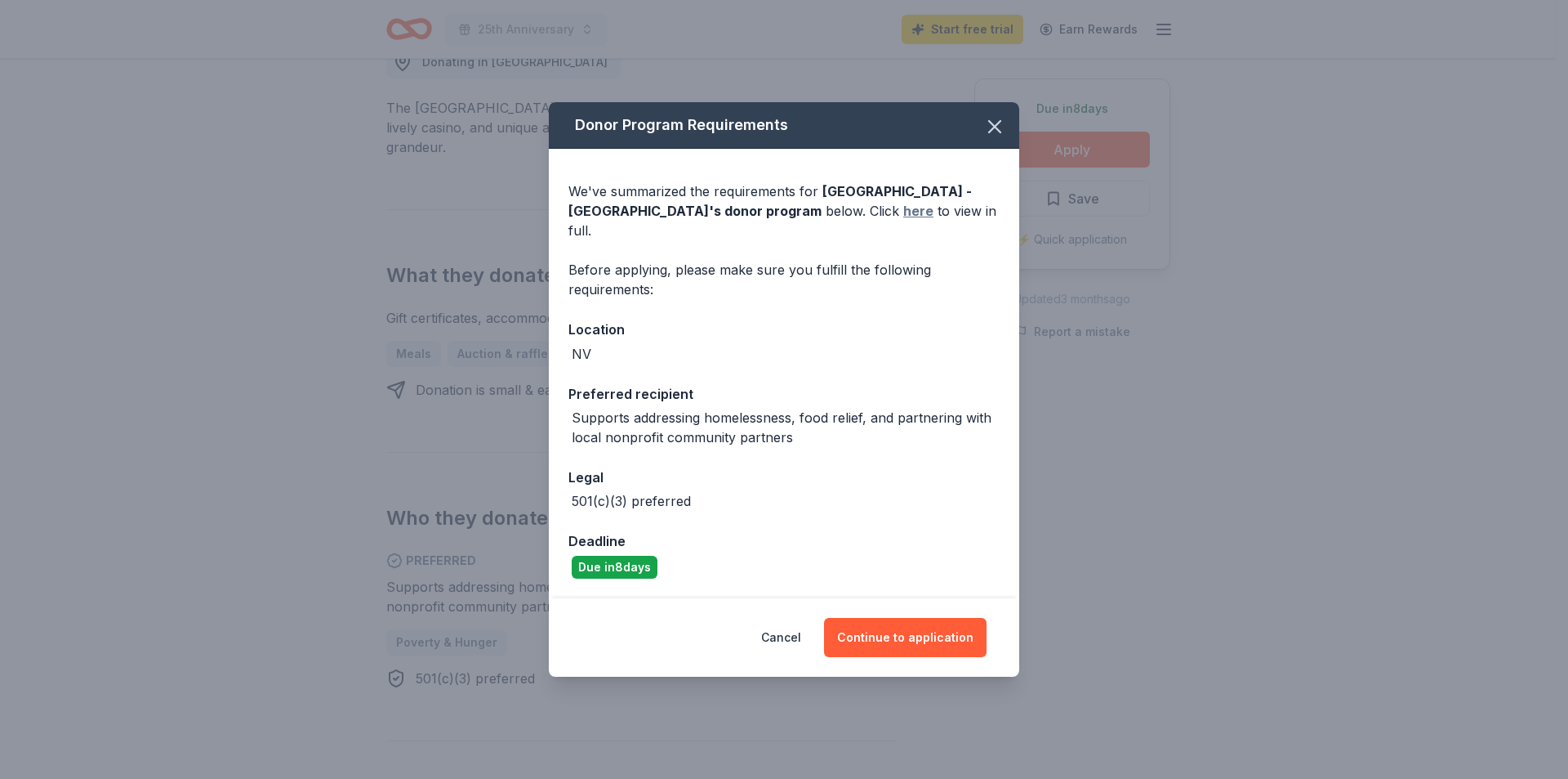
click at [903, 220] on link "here" at bounding box center [917, 211] width 30 height 19
